Goal: Task Accomplishment & Management: Complete application form

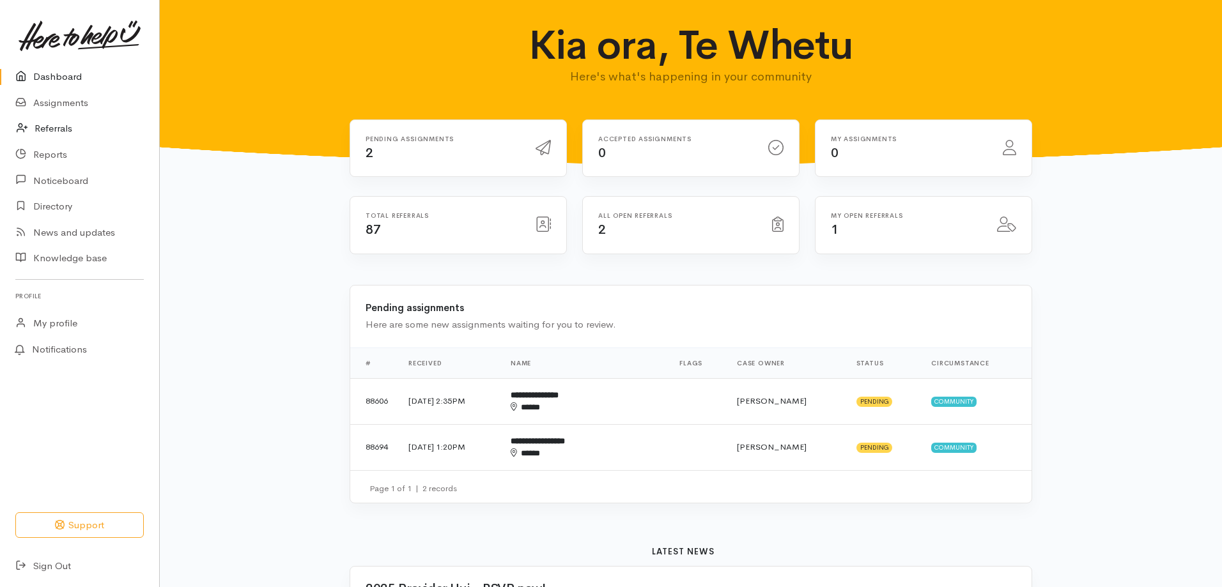
click at [63, 126] on link "Referrals" at bounding box center [79, 129] width 159 height 26
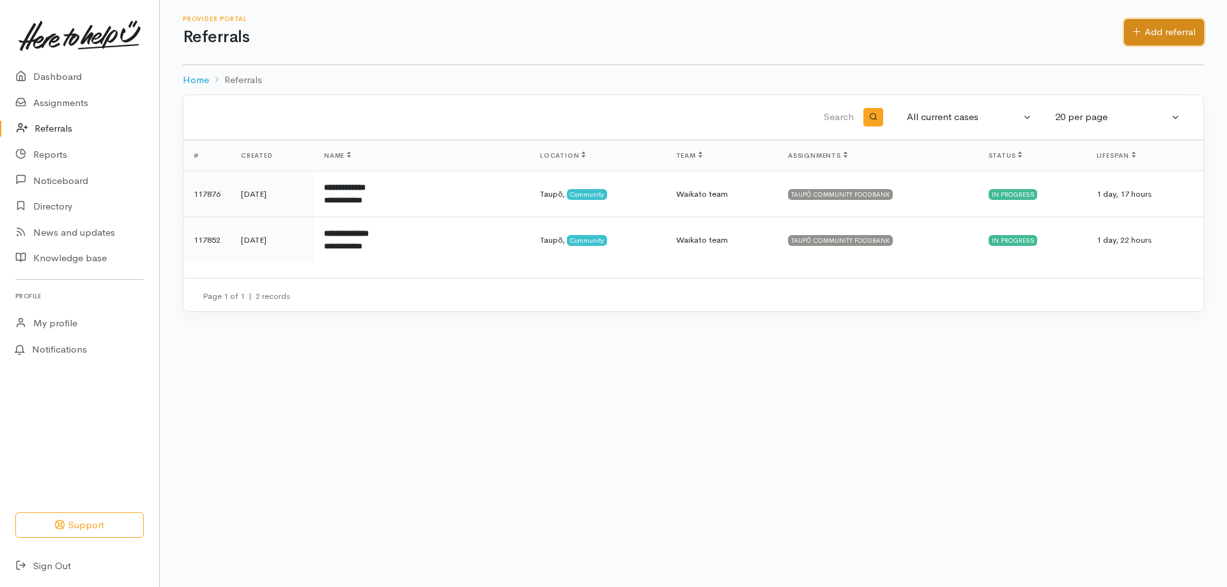
click at [1180, 28] on link "Add referral" at bounding box center [1164, 32] width 80 height 26
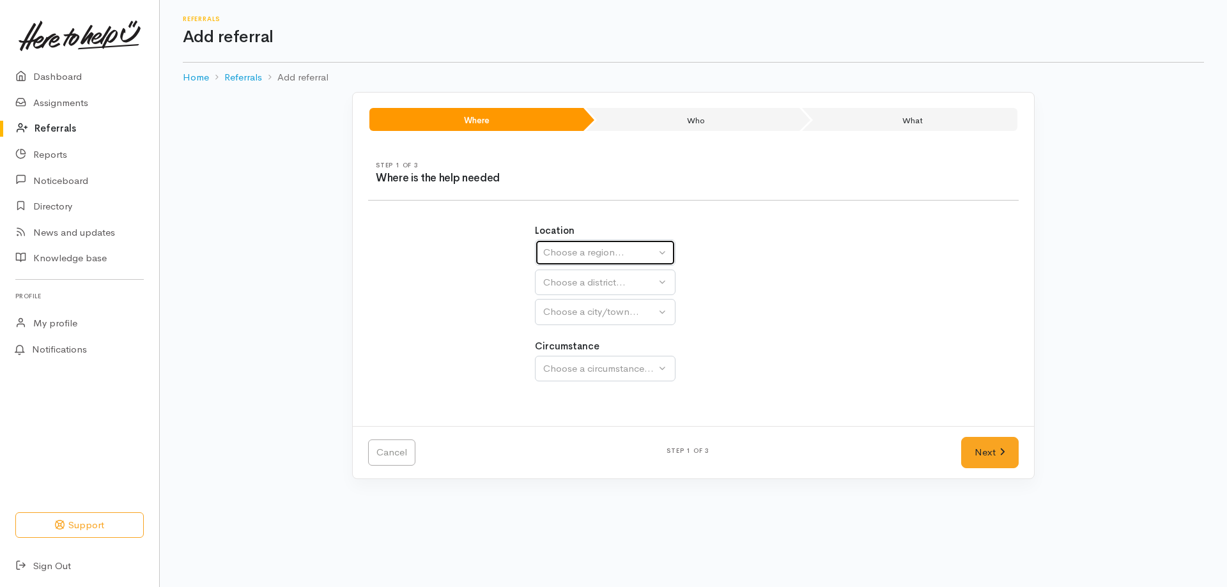
click at [628, 252] on div "Choose a region..." at bounding box center [599, 252] width 112 height 15
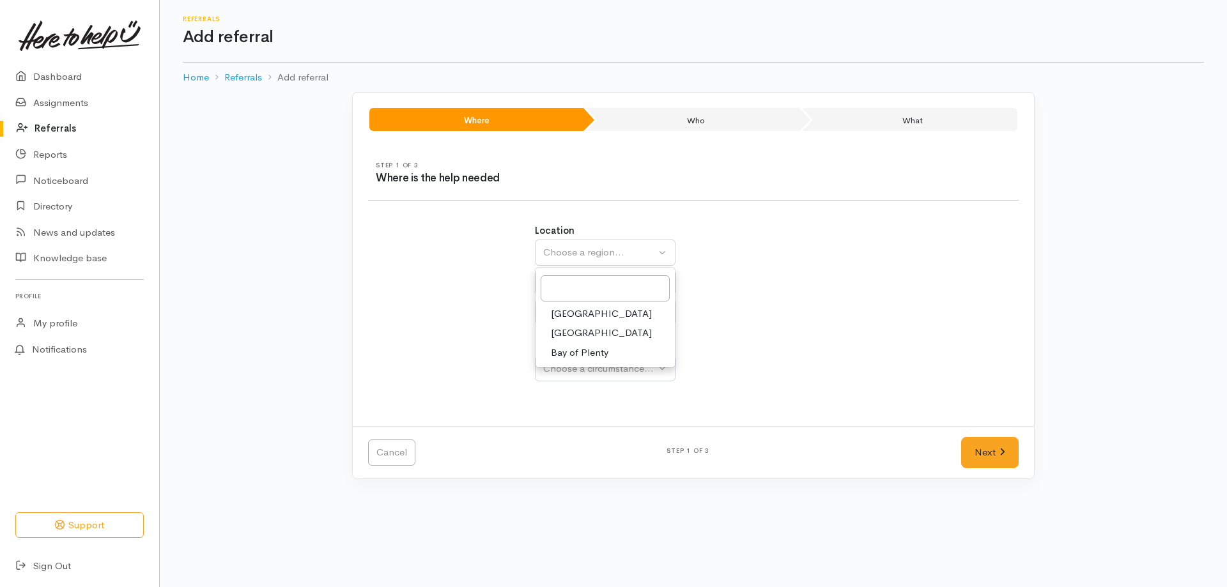
click at [580, 333] on span "[GEOGRAPHIC_DATA]" at bounding box center [601, 333] width 101 height 15
select select "3"
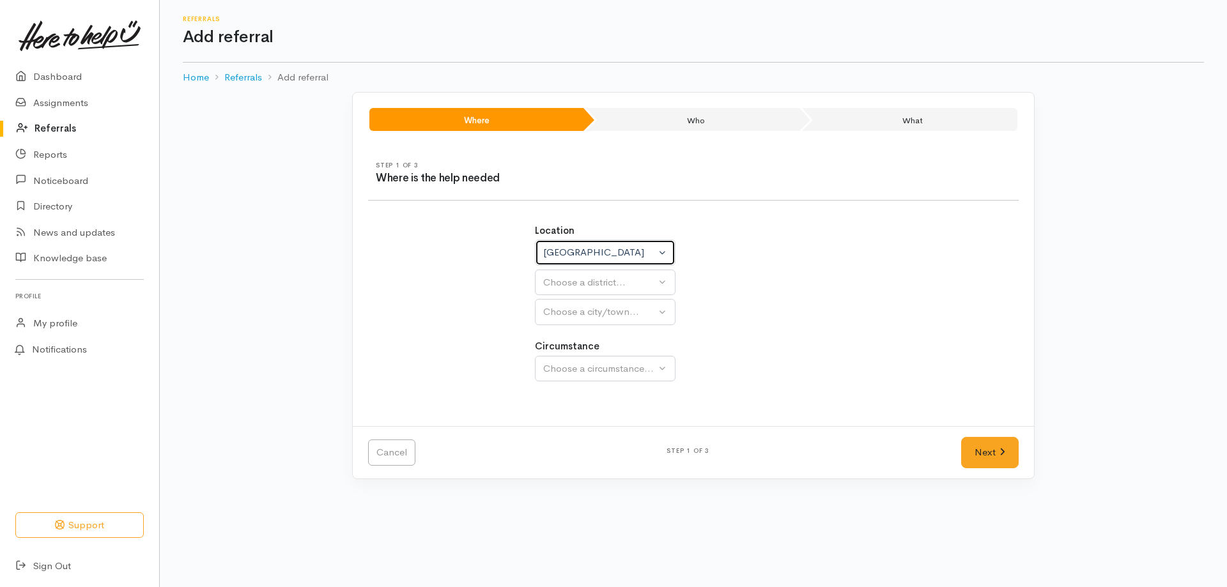
select select
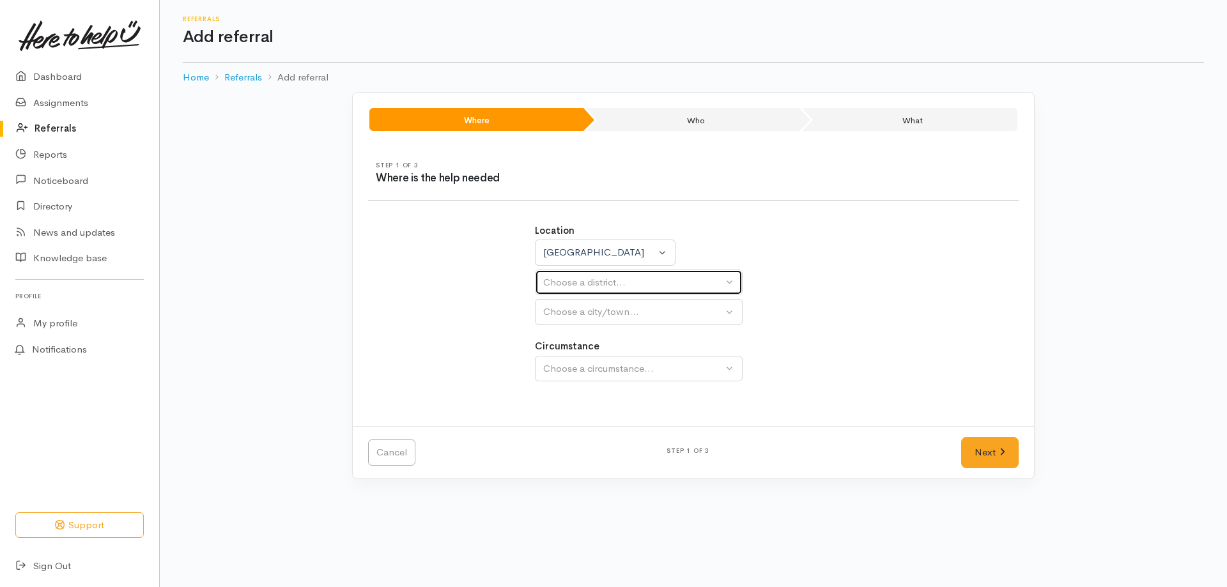
click at [601, 280] on div "Choose a district..." at bounding box center [633, 282] width 180 height 15
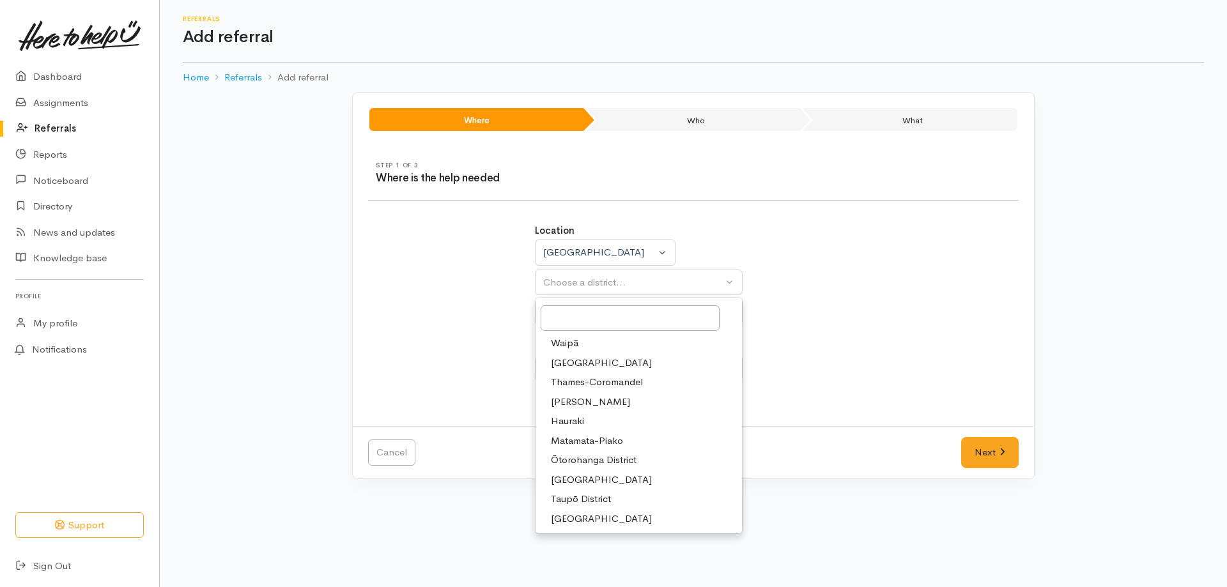
click at [583, 494] on span "Taupō District" at bounding box center [581, 499] width 60 height 15
select select "14"
select select
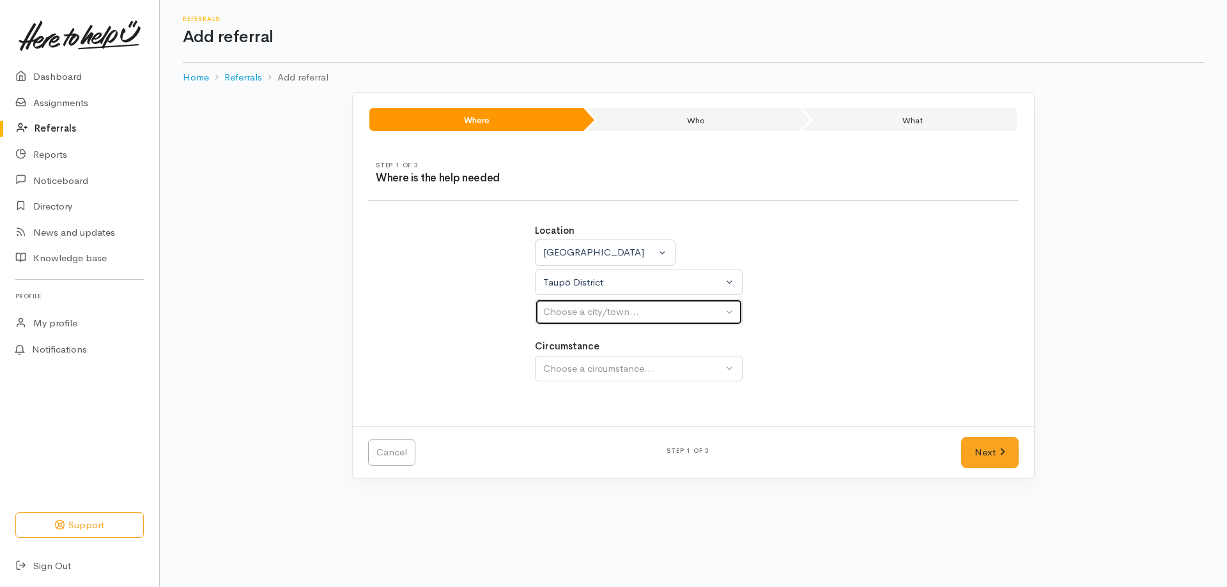
click at [608, 314] on div "Choose a city/town..." at bounding box center [633, 312] width 180 height 15
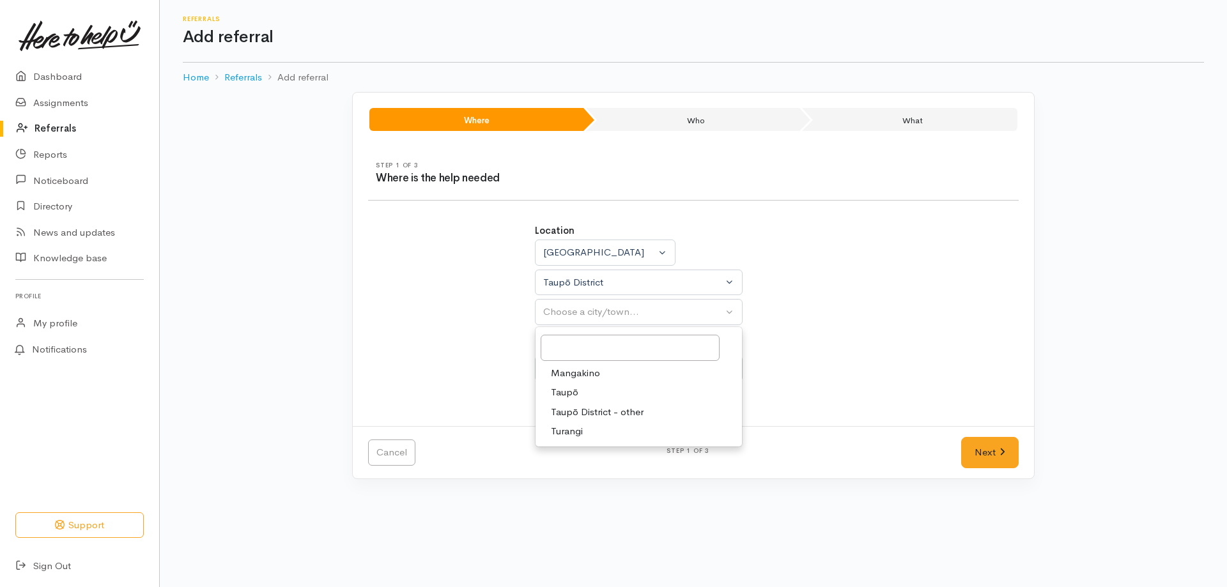
click at [579, 392] on link "Taupō" at bounding box center [639, 393] width 206 height 20
select select "183"
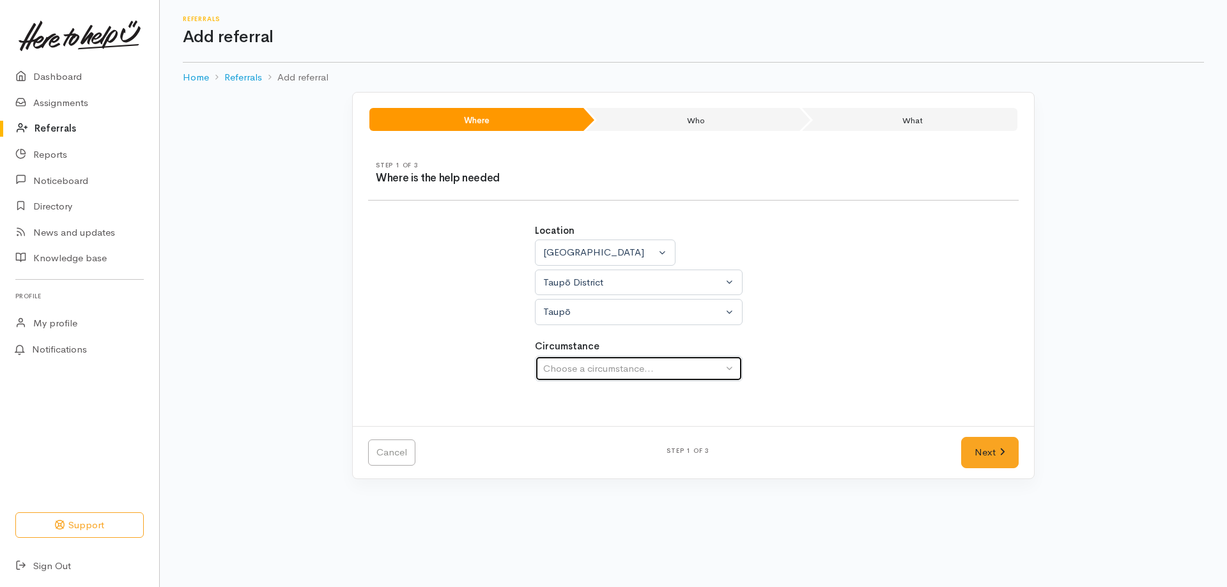
click at [584, 371] on div "Choose a circumstance..." at bounding box center [633, 369] width 180 height 15
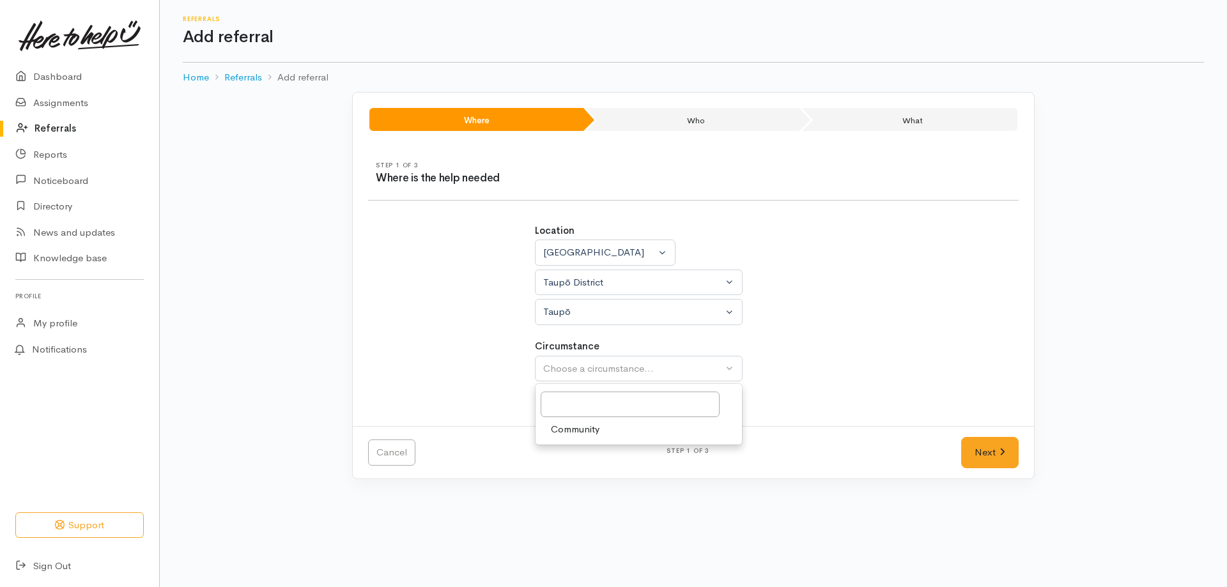
click at [584, 429] on span "Community" at bounding box center [575, 429] width 49 height 15
select select "2"
click at [982, 457] on link "Next" at bounding box center [990, 452] width 58 height 31
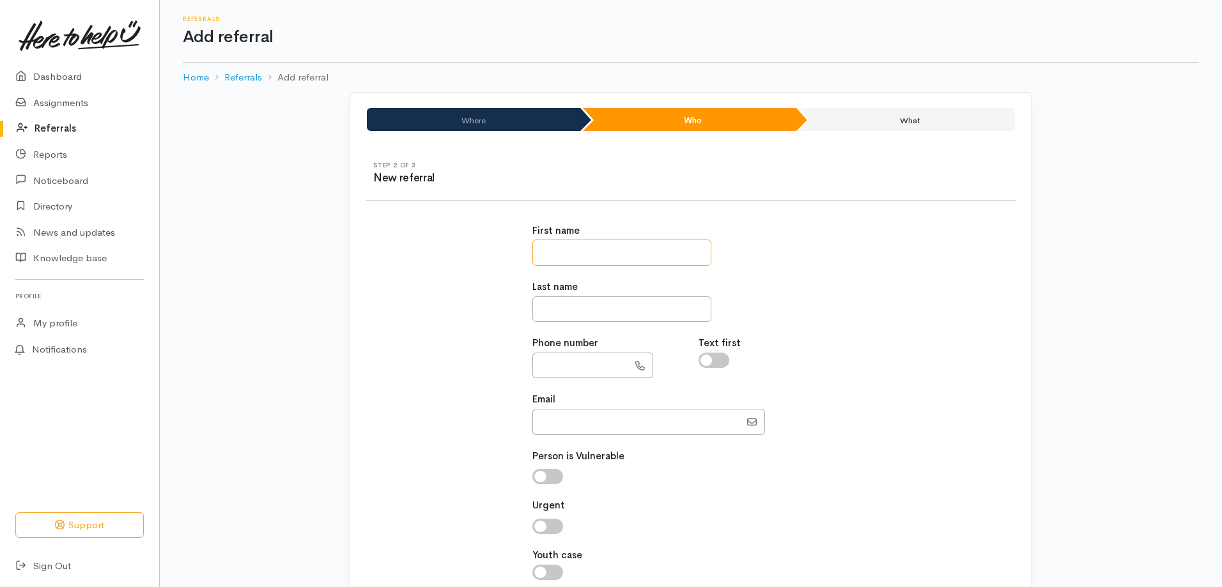
click at [670, 249] on input "text" at bounding box center [621, 253] width 179 height 26
type input "*****"
type input "****"
click at [575, 362] on input "text" at bounding box center [580, 366] width 96 height 26
paste input "**********"
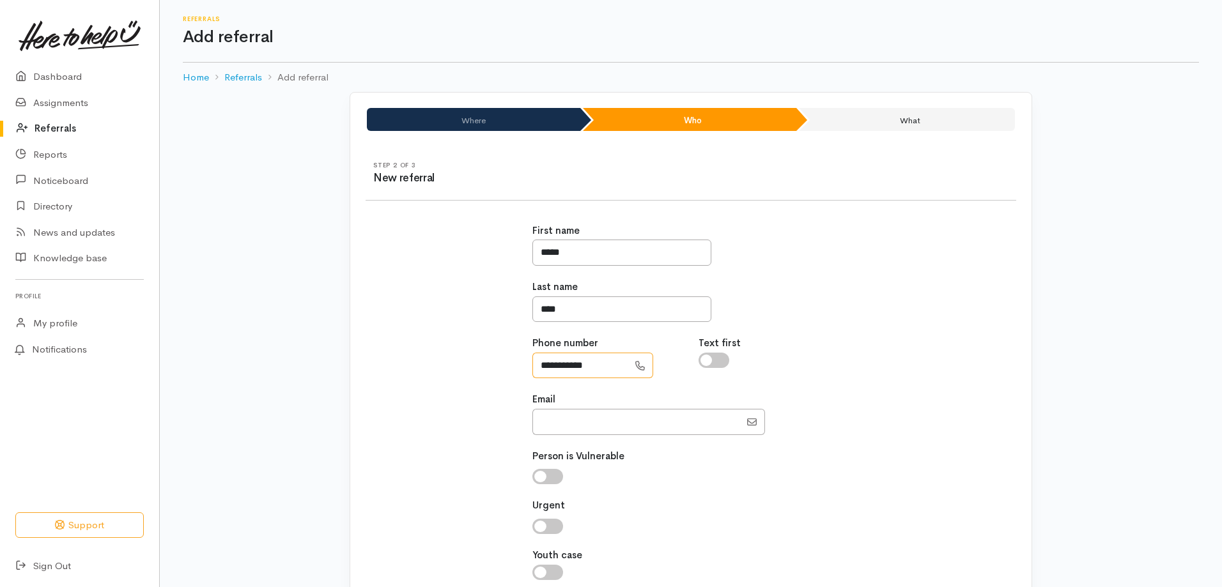
type input "**********"
click at [540, 420] on input "Email" at bounding box center [636, 422] width 208 height 26
paste input "[EMAIL_ADDRESS][DOMAIN_NAME]"
type input "[EMAIL_ADDRESS][DOMAIN_NAME]"
click at [542, 472] on input "checkbox" at bounding box center [547, 476] width 31 height 15
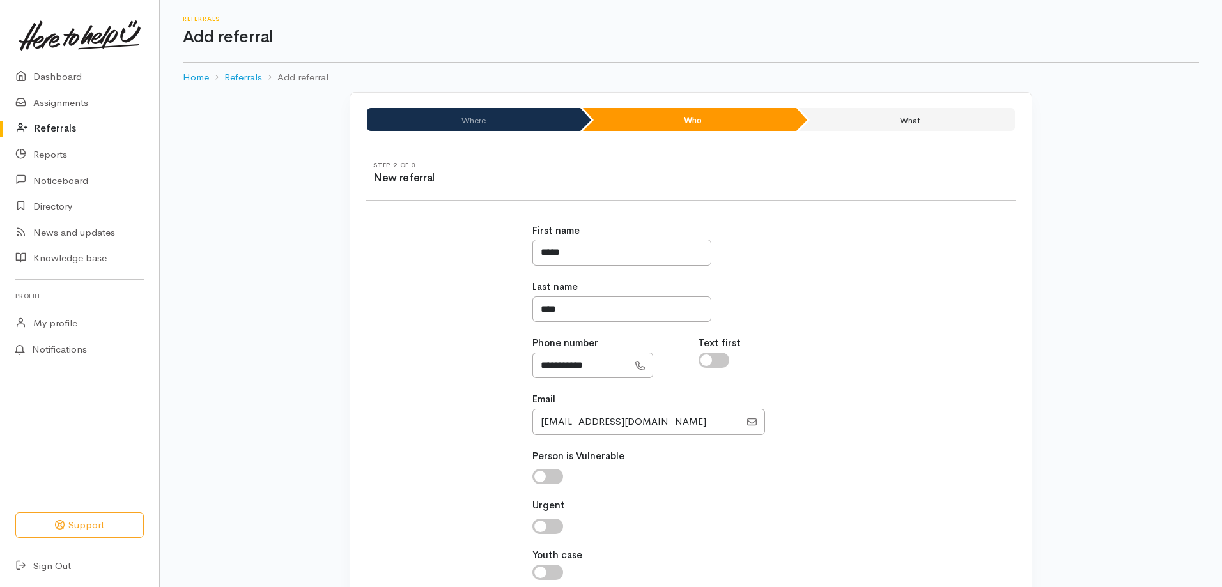
checkbox input "true"
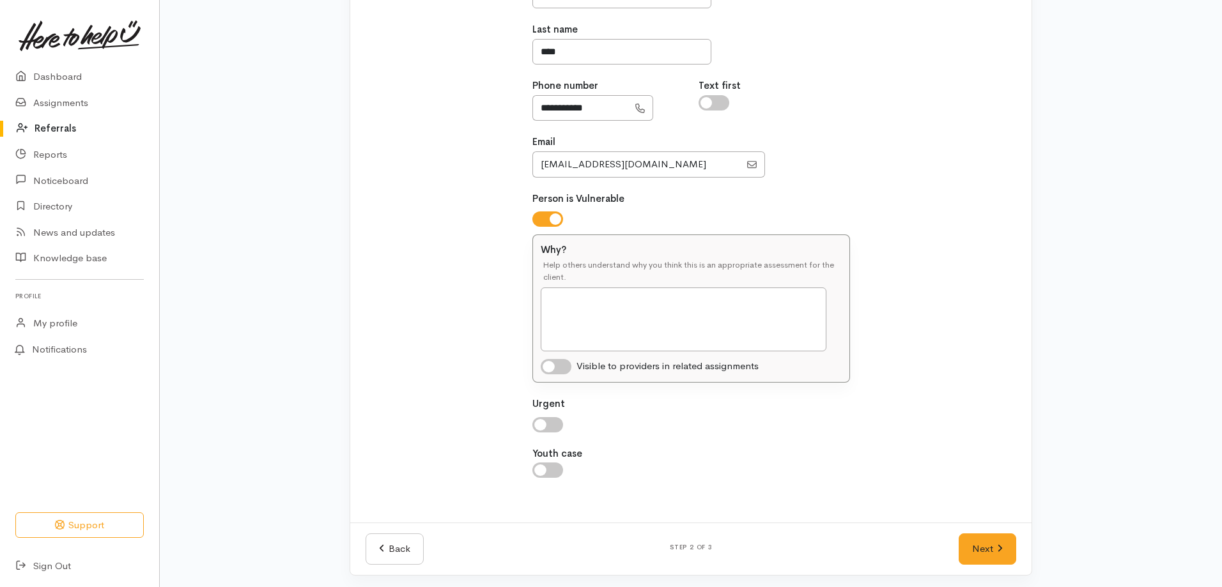
scroll to position [261, 0]
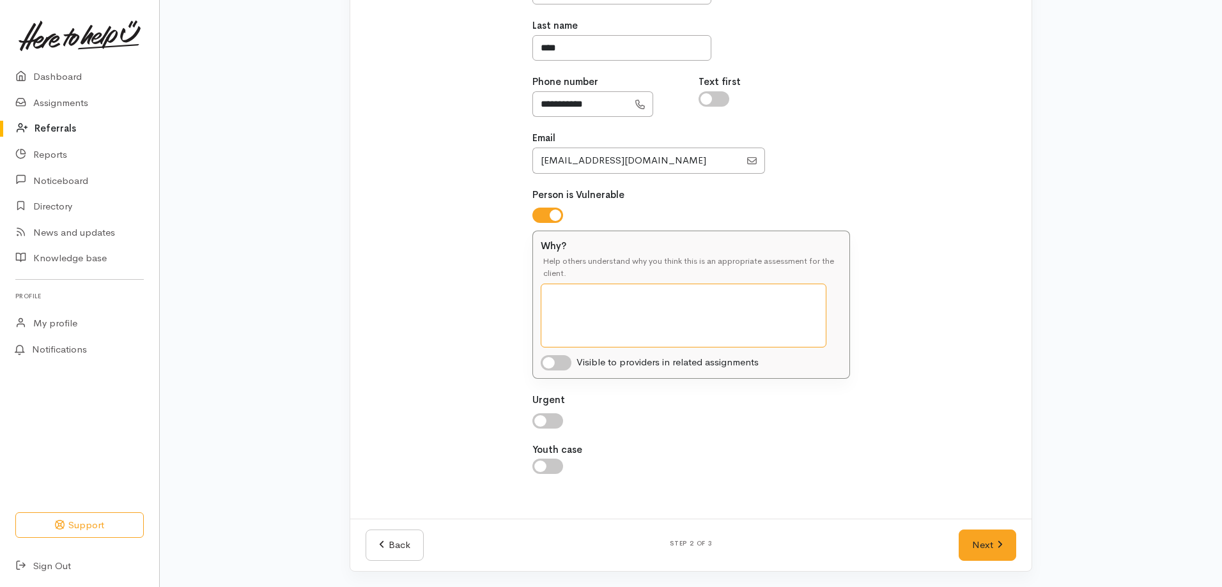
click at [566, 300] on textarea "Why?" at bounding box center [684, 316] width 286 height 64
type textarea "Client has just had a major car bill come in and she had to borrow from Work an…"
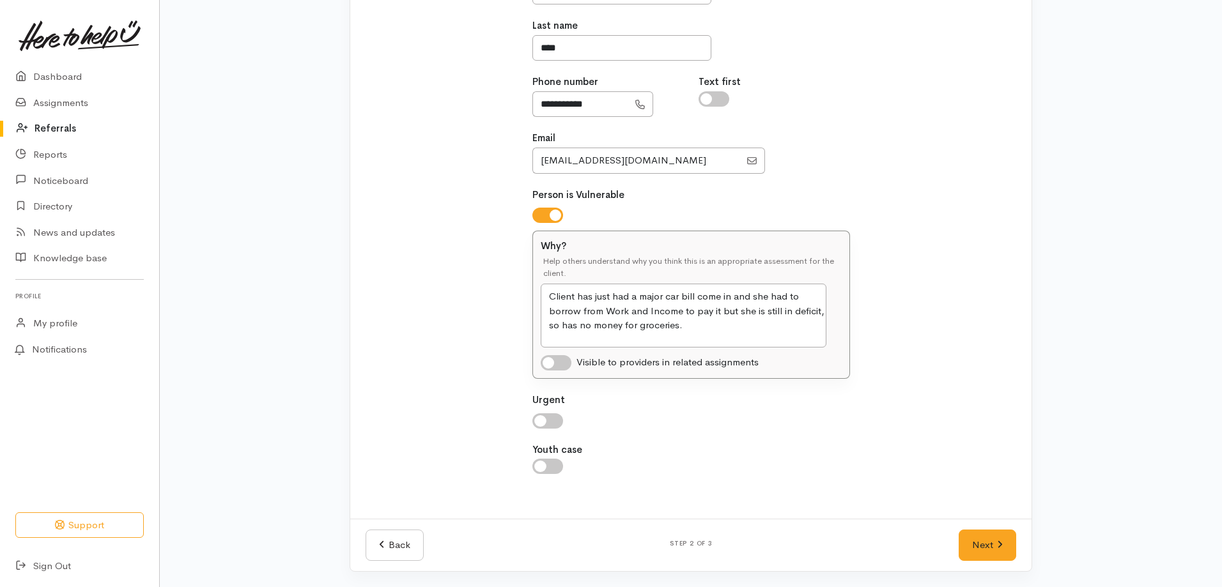
click at [552, 363] on input "checkbox" at bounding box center [556, 362] width 31 height 15
checkbox input "true"
click at [545, 415] on input "checkbox" at bounding box center [547, 421] width 31 height 15
checkbox input "true"
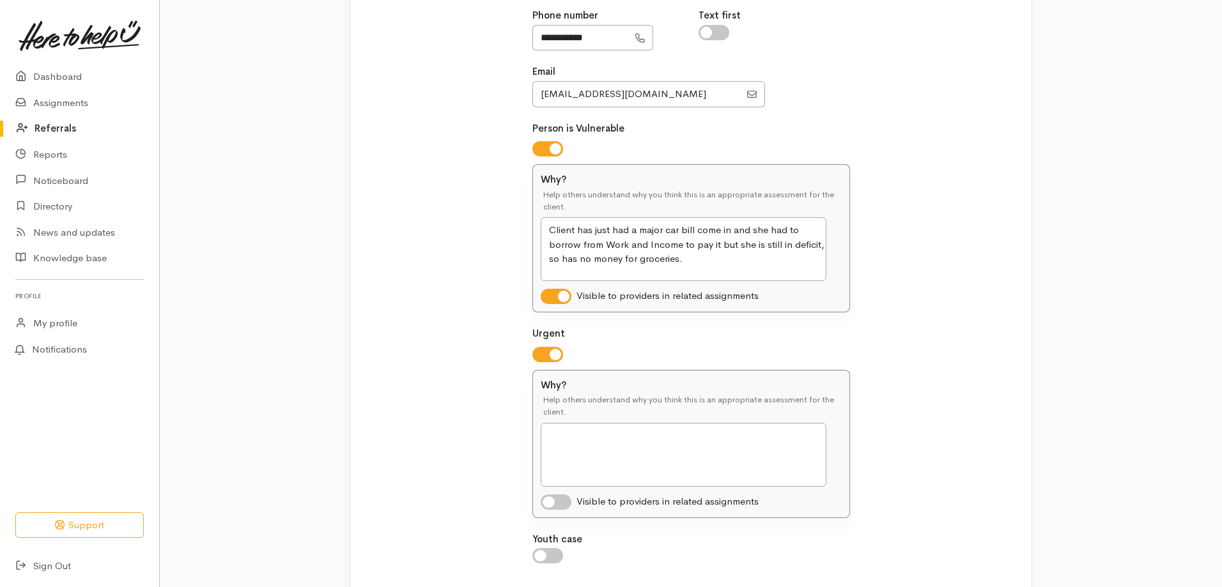
scroll to position [417, 0]
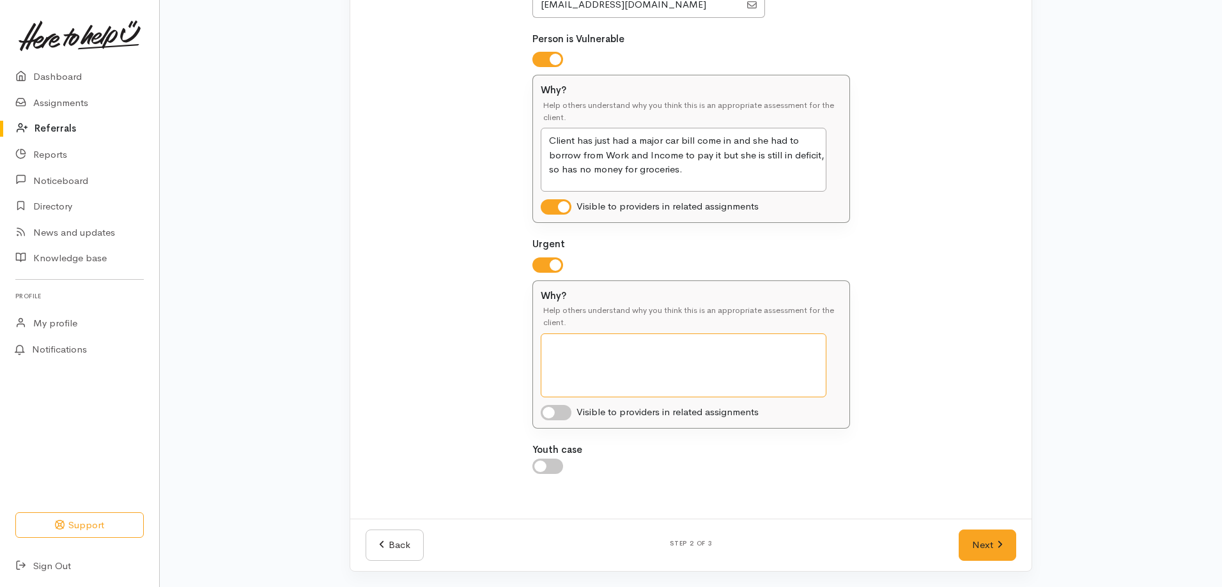
click at [571, 338] on textarea "Why?" at bounding box center [684, 366] width 286 height 64
type textarea "Client has had major car repairs and has no money left over for groceries and o…"
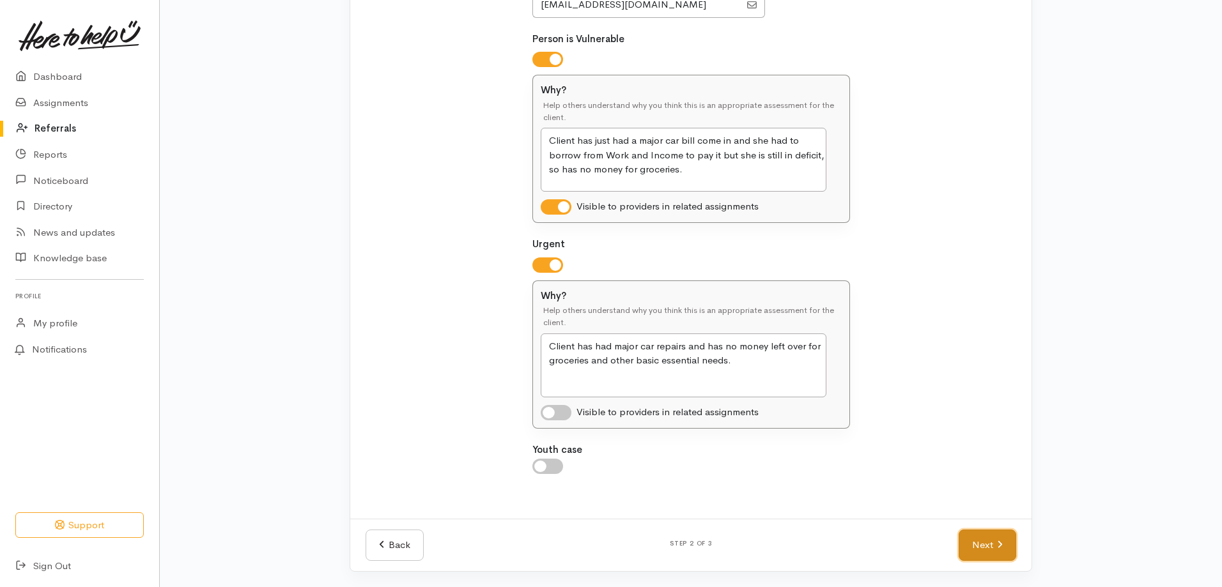
click at [978, 537] on link "Next" at bounding box center [988, 545] width 58 height 31
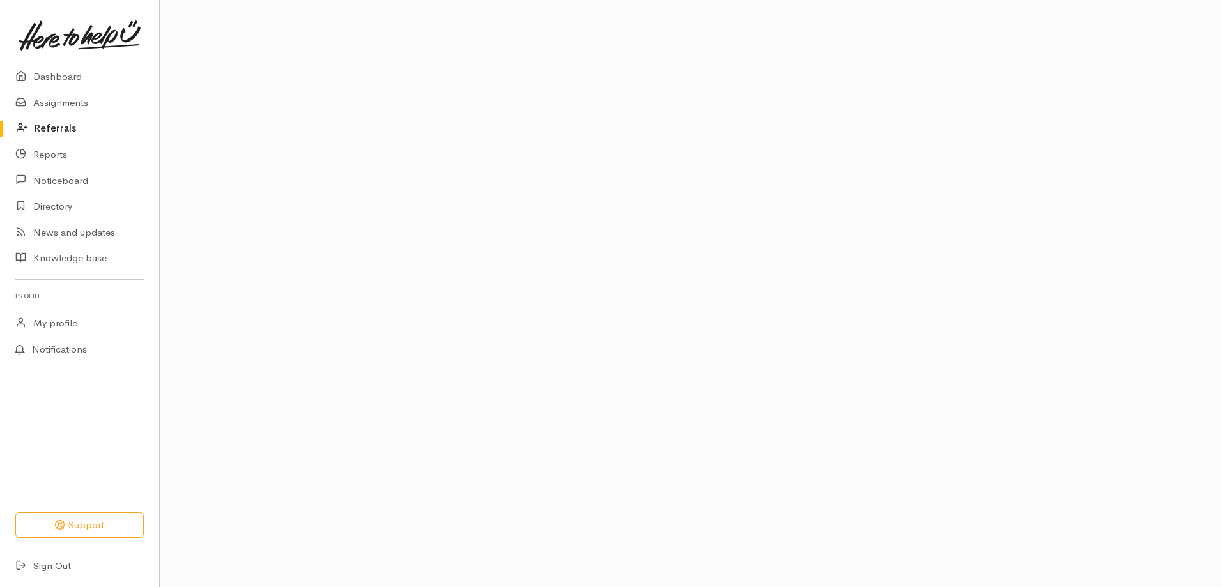
scroll to position [81, 0]
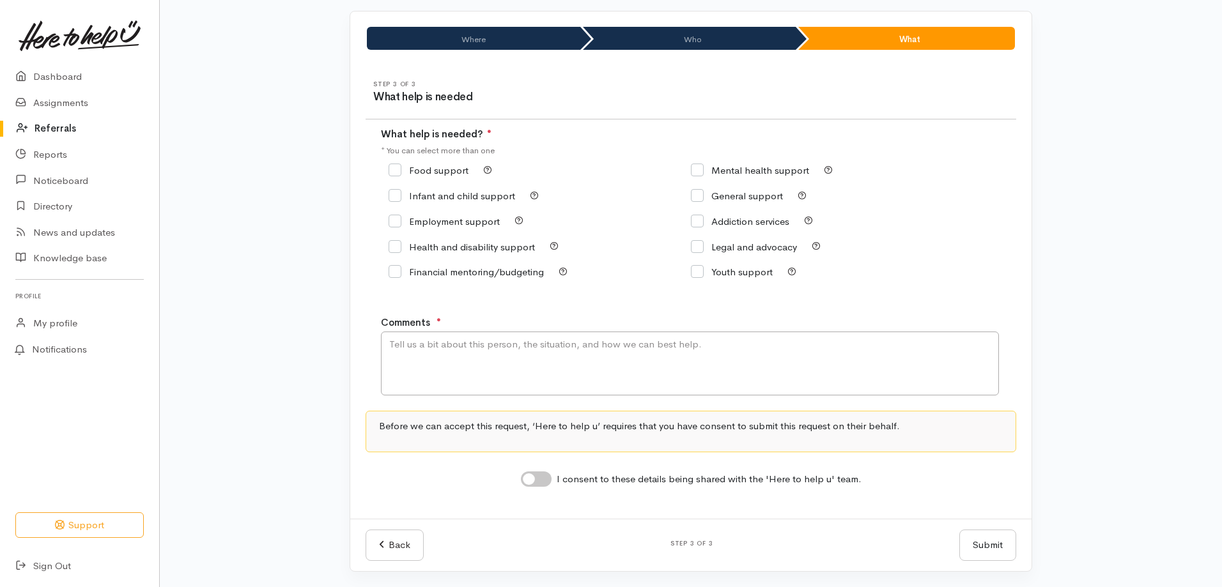
click at [399, 166] on input "Food support" at bounding box center [429, 171] width 80 height 10
checkbox input "true"
click at [398, 352] on textarea "Comments" at bounding box center [690, 364] width 618 height 64
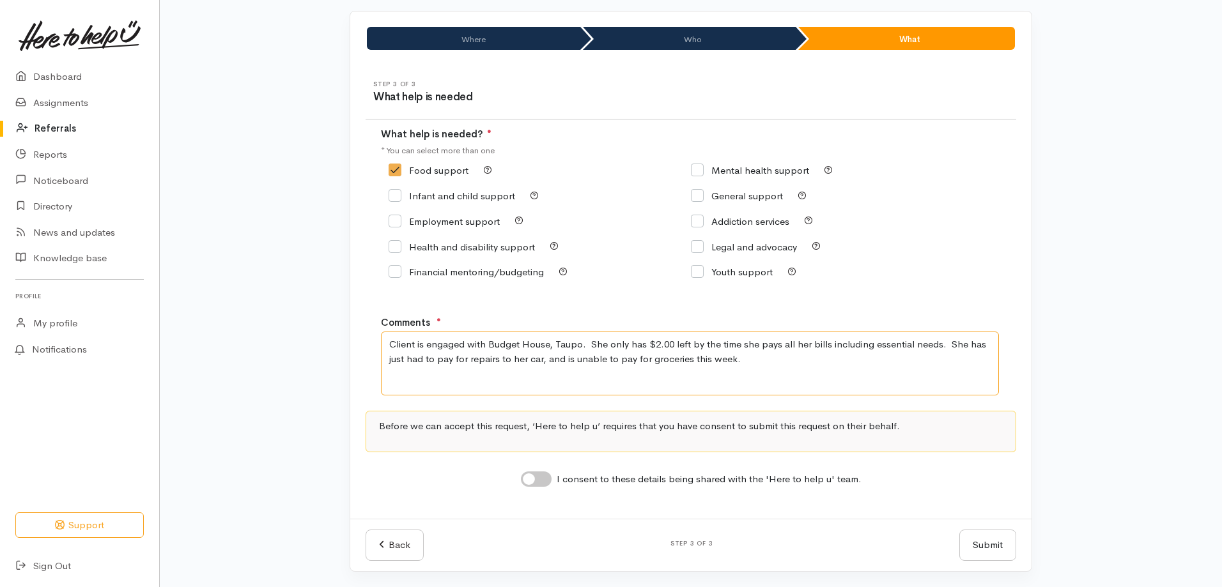
type textarea "Client is engaged with Budget House, Taupo. She only has $2.00 left by the time…"
click at [532, 480] on input "I consent to these details being shared with the 'Here to help u' team." at bounding box center [536, 479] width 31 height 15
checkbox input "true"
click at [768, 354] on textarea "Client is engaged with Budget House, Taupo. She only has $2.00 left by the time…" at bounding box center [690, 364] width 618 height 64
click at [757, 357] on textarea "Client is engaged with Budget House, Taupo. She only has $2.00 left by the time…" at bounding box center [690, 364] width 618 height 64
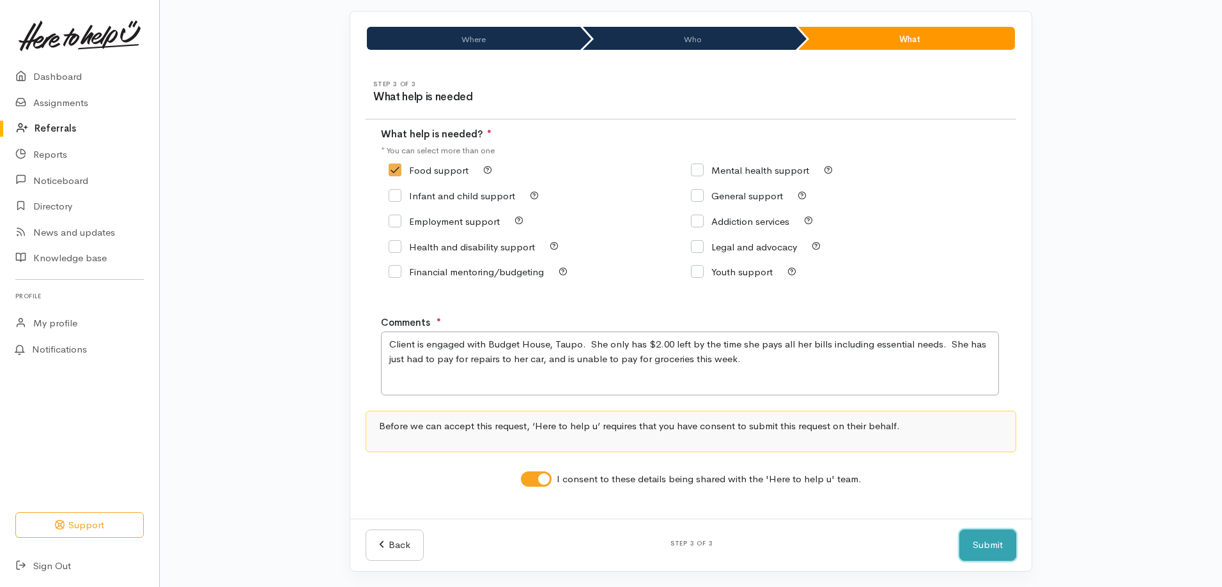
click at [982, 543] on button "Submit" at bounding box center [987, 545] width 57 height 31
